Goal: Task Accomplishment & Management: Use online tool/utility

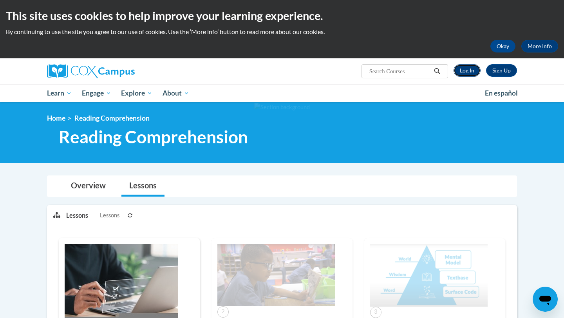
click at [466, 69] on link "Log In" at bounding box center [466, 70] width 27 height 13
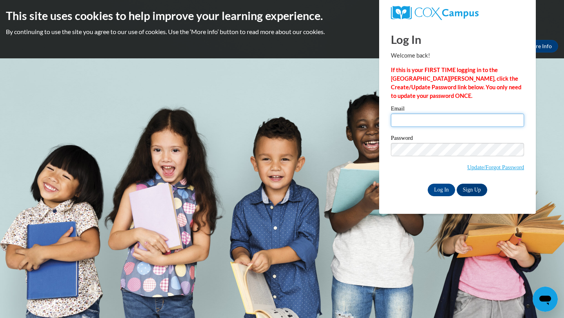
click at [419, 121] on input "Email" at bounding box center [457, 120] width 133 height 13
type input "[EMAIL_ADDRESS][DOMAIN_NAME]"
click at [442, 189] on input "Log In" at bounding box center [440, 190] width 27 height 13
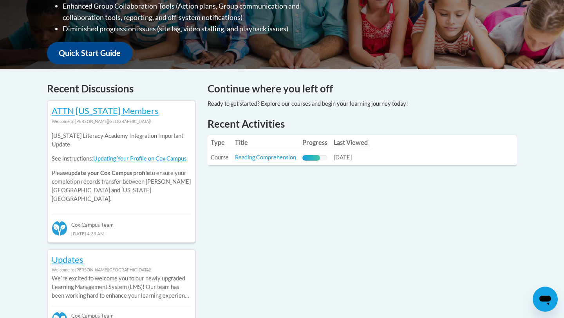
scroll to position [309, 0]
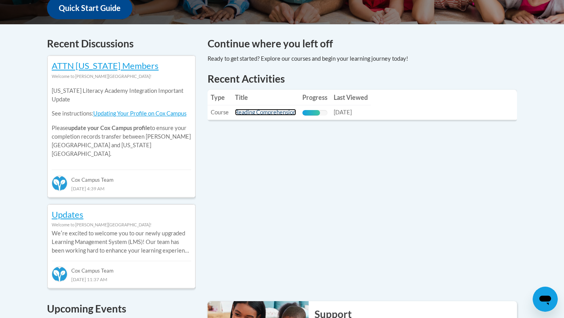
click at [266, 111] on link "Reading Comprehension" at bounding box center [265, 112] width 61 height 7
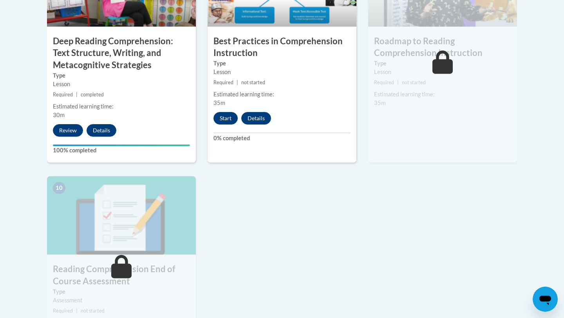
scroll to position [760, 0]
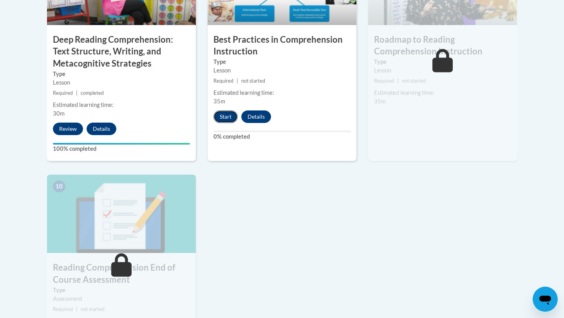
click at [228, 118] on button "Start" at bounding box center [225, 116] width 24 height 13
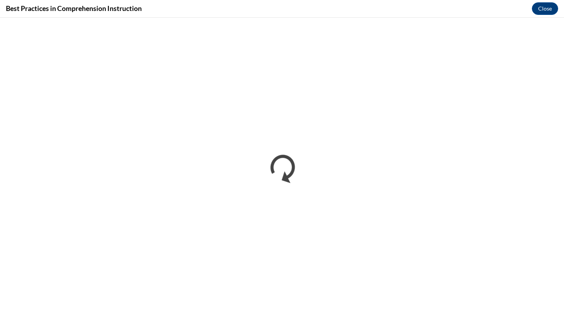
scroll to position [0, 0]
